Goal: Transaction & Acquisition: Purchase product/service

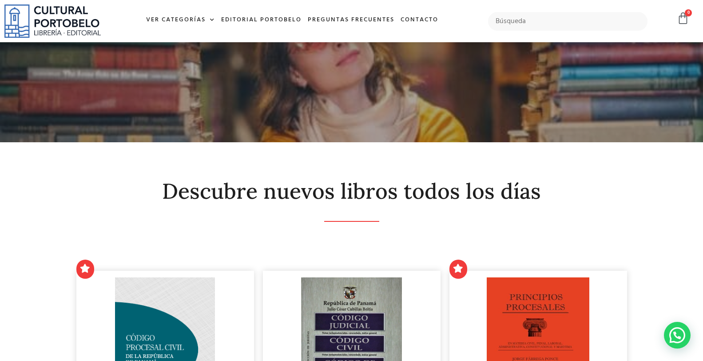
scroll to position [163, 0]
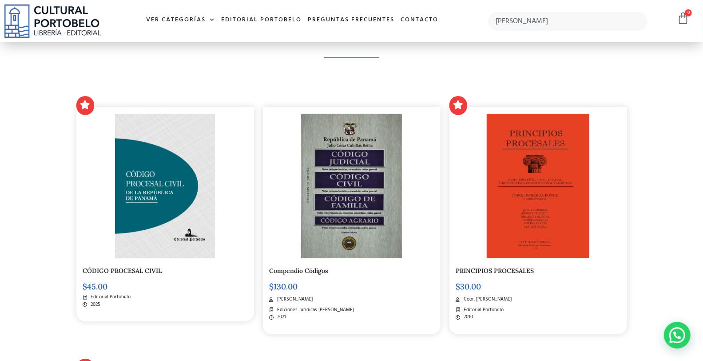
type input "[PERSON_NAME]"
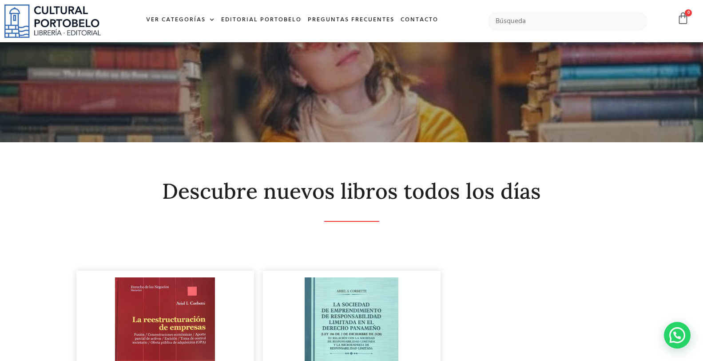
scroll to position [164, 0]
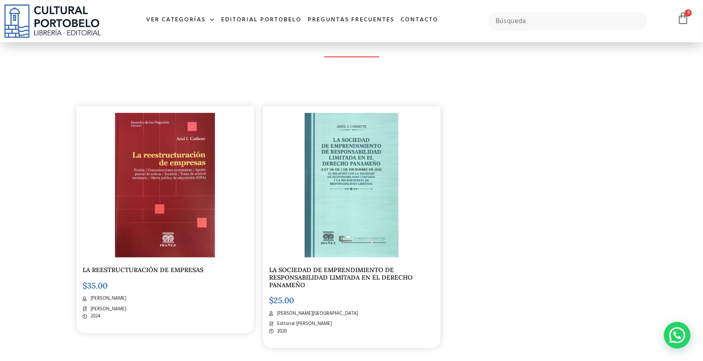
click at [47, 12] on img at bounding box center [52, 20] width 96 height 33
